Goal: Task Accomplishment & Management: Use online tool/utility

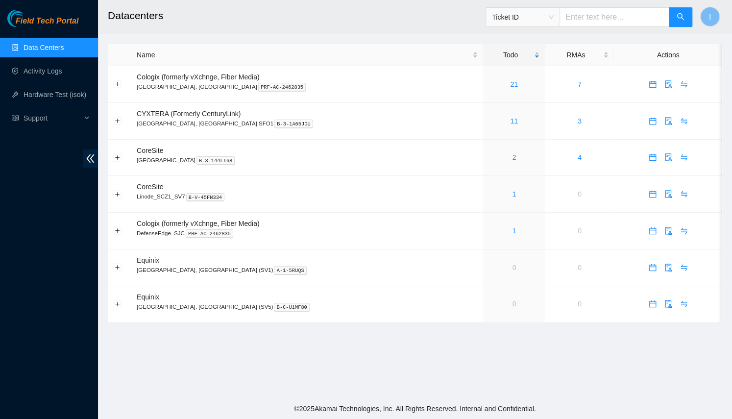
click at [373, 35] on main "Datacenters Ticket ID I Name Todo RMAs Actions Cologix (formerly vXchnge, Fiber…" at bounding box center [415, 199] width 634 height 398
click at [511, 121] on link "11" at bounding box center [515, 121] width 8 height 8
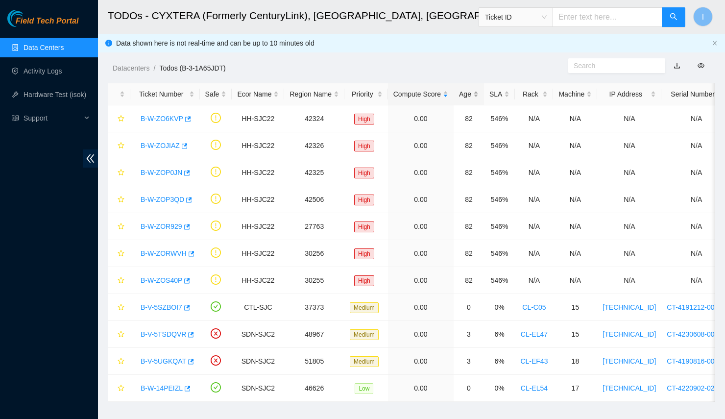
click at [470, 89] on div "Age" at bounding box center [469, 94] width 20 height 11
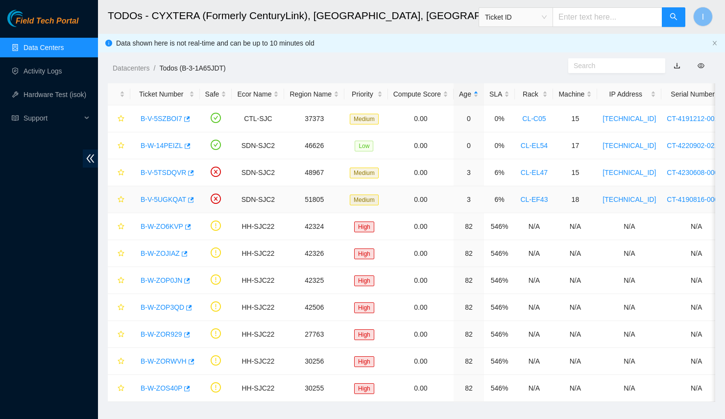
click at [152, 199] on link "B-V-5UGKQAT" at bounding box center [164, 200] width 46 height 8
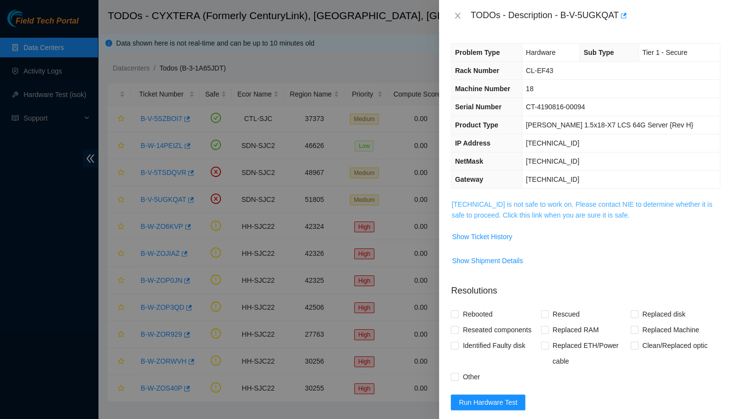
click at [501, 214] on link "[TECHNICAL_ID] is not safe to work on. Please contact NIE to determine whether …" at bounding box center [581, 209] width 261 height 19
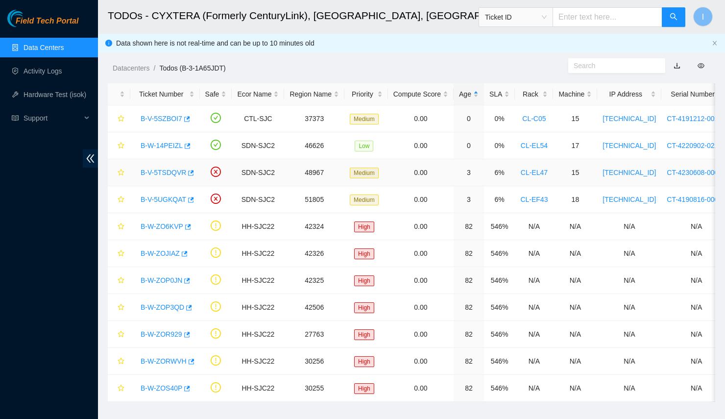
click at [194, 165] on body "Field Tech Portal Data Centers Activity Logs Hardware Test (isok) Support TODOs…" at bounding box center [362, 209] width 725 height 419
click at [164, 171] on link "B-V-5TSDQVR" at bounding box center [164, 173] width 46 height 8
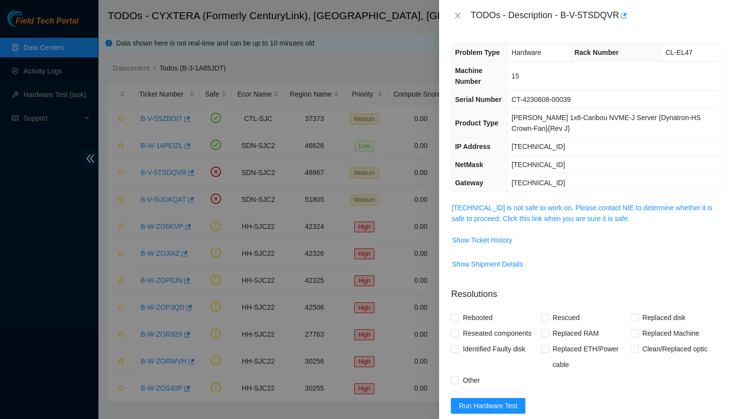
click at [499, 222] on span "[TECHNICAL_ID] is not safe to work on. Please contact NIE to determine whether …" at bounding box center [585, 213] width 269 height 22
click at [501, 216] on link "[TECHNICAL_ID] is not safe to work on. Please contact NIE to determine whether …" at bounding box center [581, 213] width 261 height 19
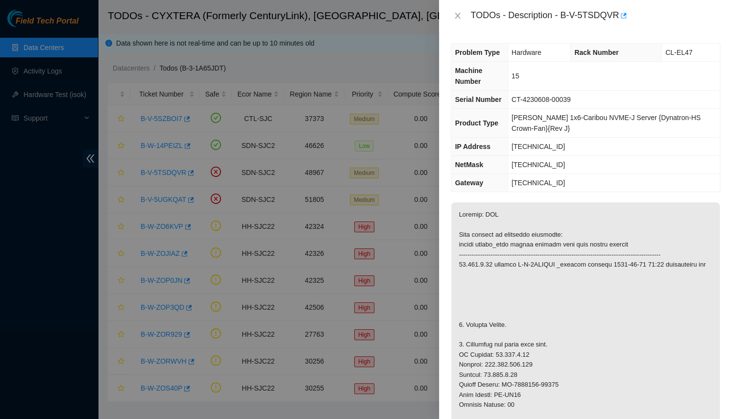
click at [162, 149] on div at bounding box center [366, 209] width 732 height 419
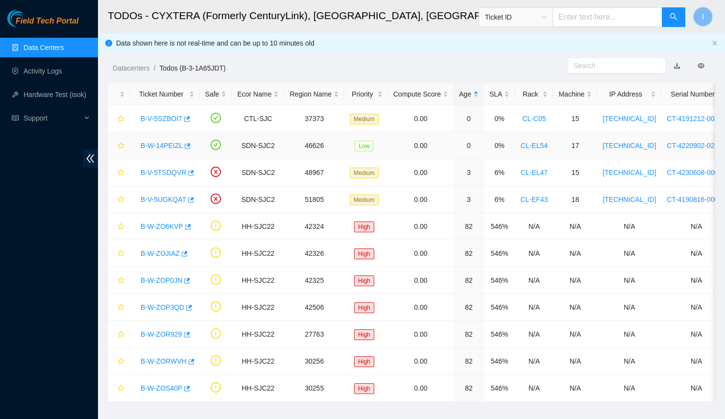
click at [164, 145] on body "Field Tech Portal Data Centers Activity Logs Hardware Test (isok) Support TODOs…" at bounding box center [362, 209] width 725 height 419
click at [164, 145] on link "B-W-14PEIZL" at bounding box center [162, 146] width 42 height 8
click at [160, 119] on link "B-V-5SZBOI7" at bounding box center [162, 119] width 42 height 8
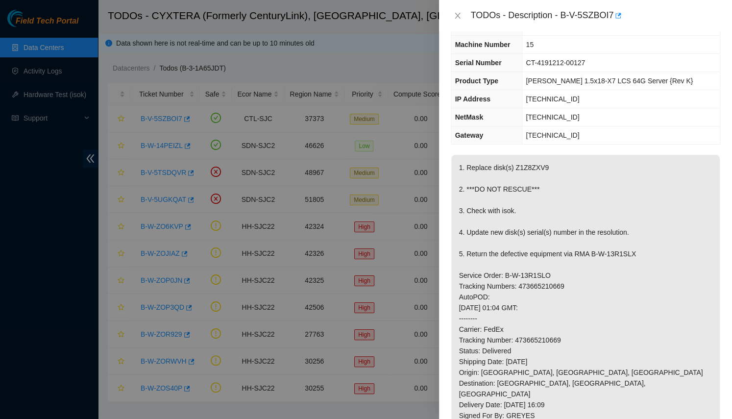
click at [497, 244] on p "1. Replace disk(s) Z1Z8ZXV9 2. ***DO NOT RESCUE*** 3. Check with isok. 4. Updat…" at bounding box center [585, 362] width 269 height 414
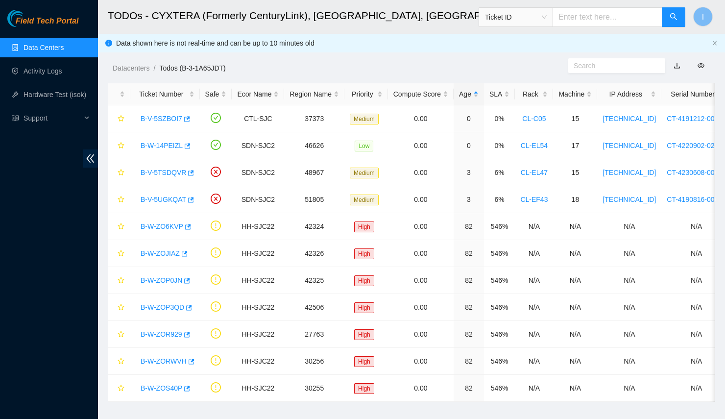
click at [725, 167] on div "TODOs - Description - undefined Problem Type N/A Rack Number N/A Machine Number…" at bounding box center [725, 209] width 0 height 419
drag, startPoint x: 132, startPoint y: 200, endPoint x: 187, endPoint y: 207, distance: 55.4
click at [187, 207] on td "B-V-5UGKQAT" at bounding box center [165, 199] width 70 height 27
copy link "B-V-5UGKQAT"
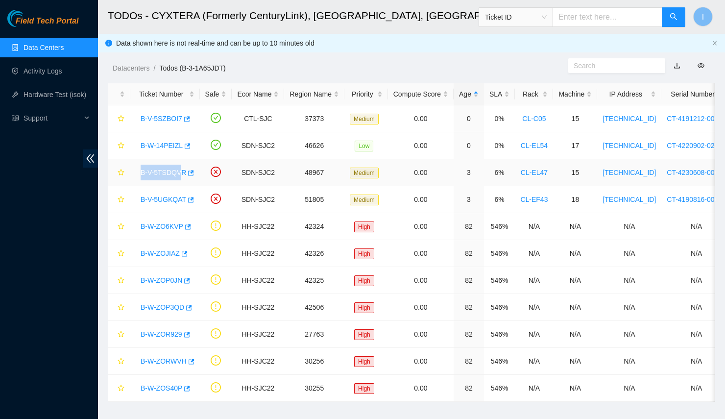
drag, startPoint x: 135, startPoint y: 168, endPoint x: 181, endPoint y: 173, distance: 46.3
click at [181, 173] on td "B-V-5TSDQVR" at bounding box center [165, 172] width 70 height 27
drag, startPoint x: 128, startPoint y: 170, endPoint x: 187, endPoint y: 172, distance: 58.9
click at [187, 172] on tr "B-V-5TSDQVR SDN-SJC2 48967 Medium 0.00 3 6% CL-EL47 15 [TECHNICAL_ID] CT-423060…" at bounding box center [550, 172] width 884 height 27
copy tr "B-V-5TSDQVR"
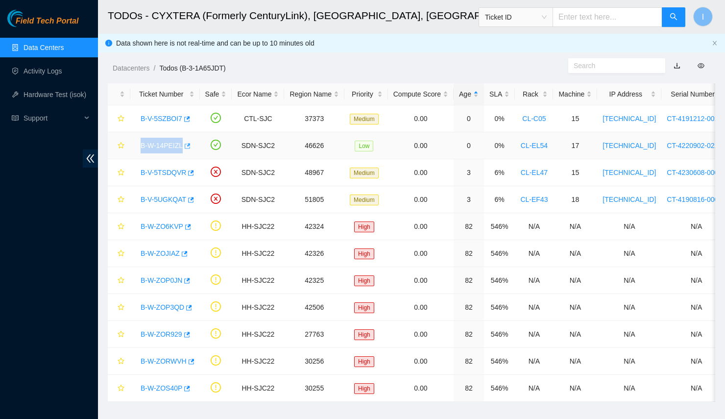
drag, startPoint x: 135, startPoint y: 147, endPoint x: 184, endPoint y: 147, distance: 49.0
click at [184, 147] on td "B-W-14PEIZL" at bounding box center [165, 145] width 70 height 27
copy tr "B-W-14PEIZL"
drag, startPoint x: 129, startPoint y: 112, endPoint x: 186, endPoint y: 121, distance: 57.0
click at [186, 121] on tr "B-V-5SZBOI7 CTL-SJC 37373 Medium 0.00 0 0% CL-C05 15 [TECHNICAL_ID] CT-4191212-…" at bounding box center [550, 118] width 884 height 27
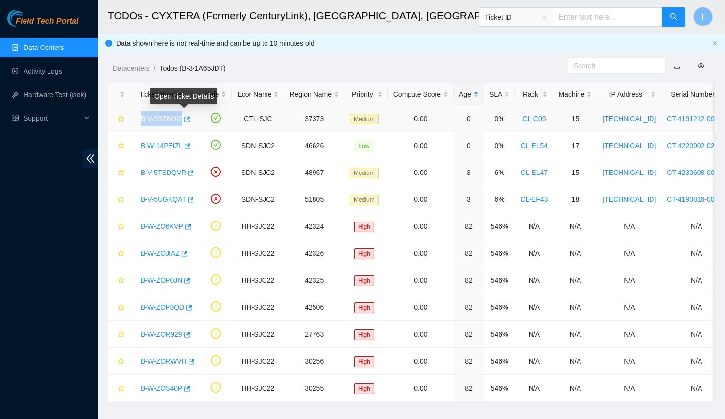
copy tr "B-V-5SZBOI7"
click at [381, 60] on div "Datacenters / Todos (B-3-1A65JDT) /" at bounding box center [333, 46] width 470 height 55
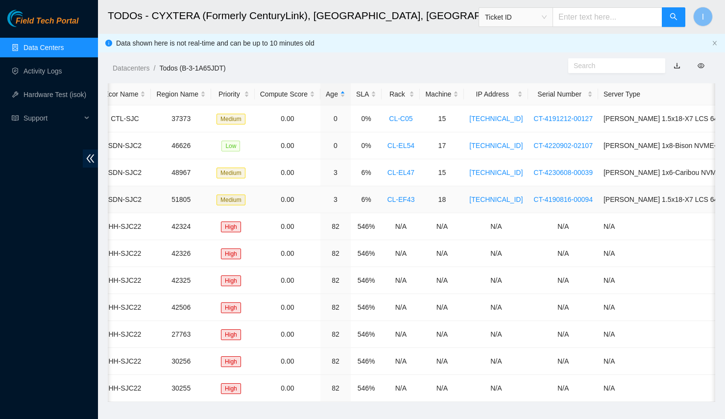
scroll to position [0, 0]
